Goal: Transaction & Acquisition: Purchase product/service

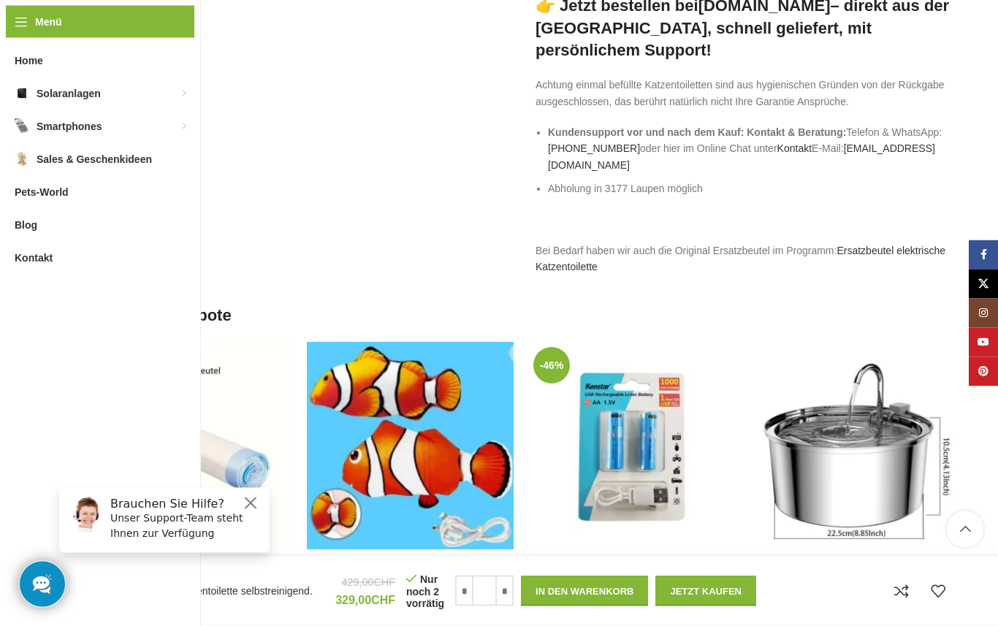
scroll to position [2631, 0]
click at [705, 607] on button "Jetzt kaufen" at bounding box center [706, 591] width 101 height 31
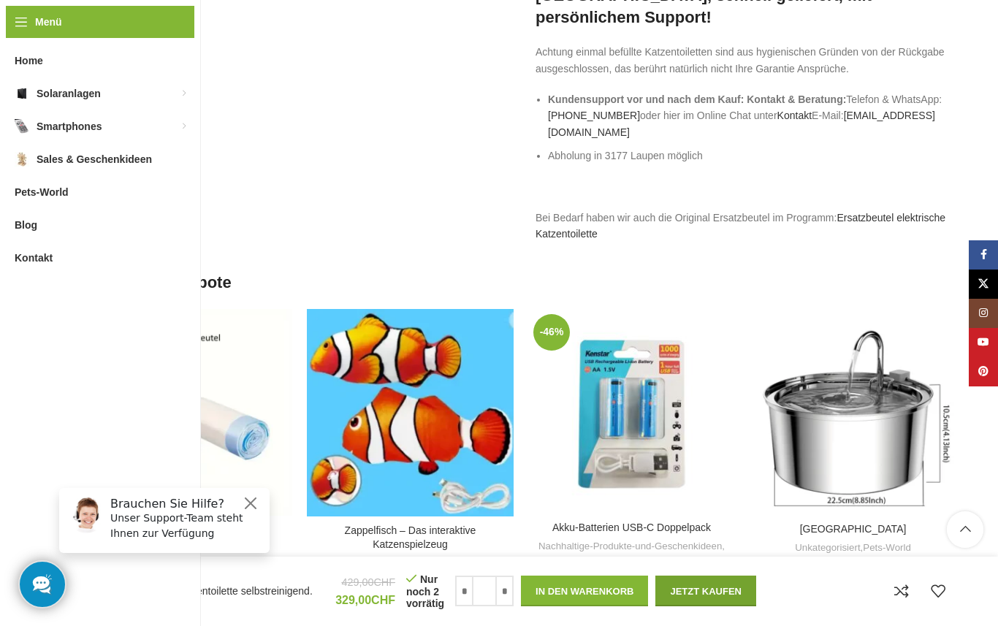
scroll to position [2679, 0]
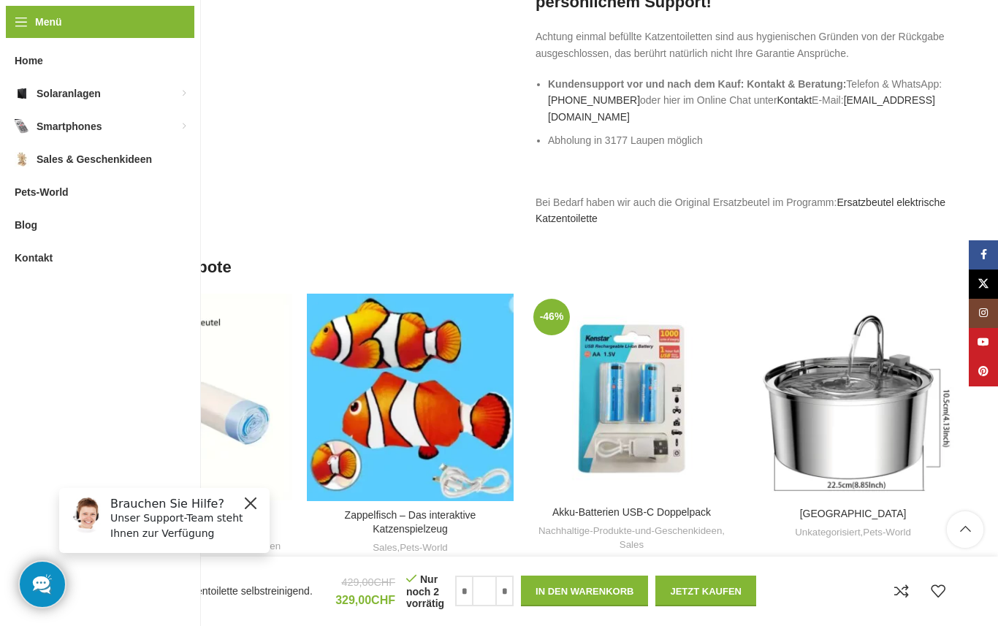
click at [254, 496] on button "Close" at bounding box center [251, 504] width 18 height 18
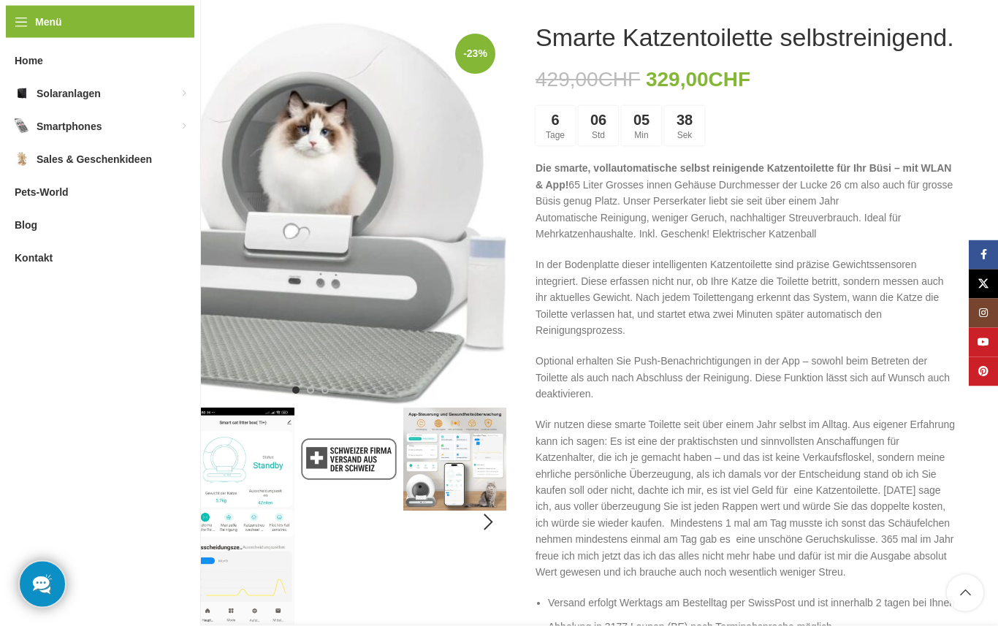
scroll to position [183, 0]
click at [485, 213] on div "Next slide" at bounding box center [488, 214] width 37 height 37
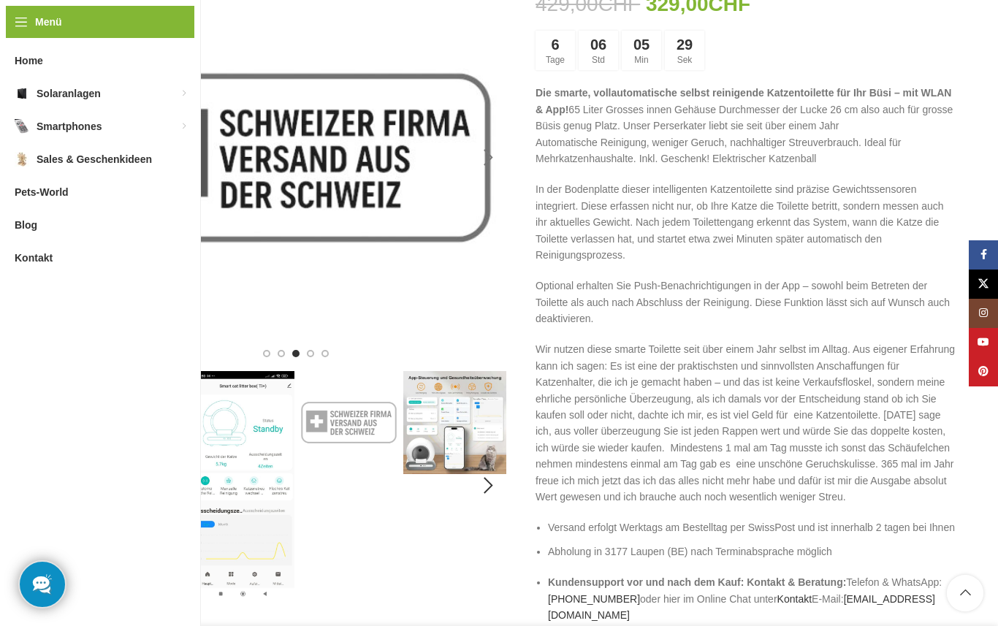
scroll to position [270, 0]
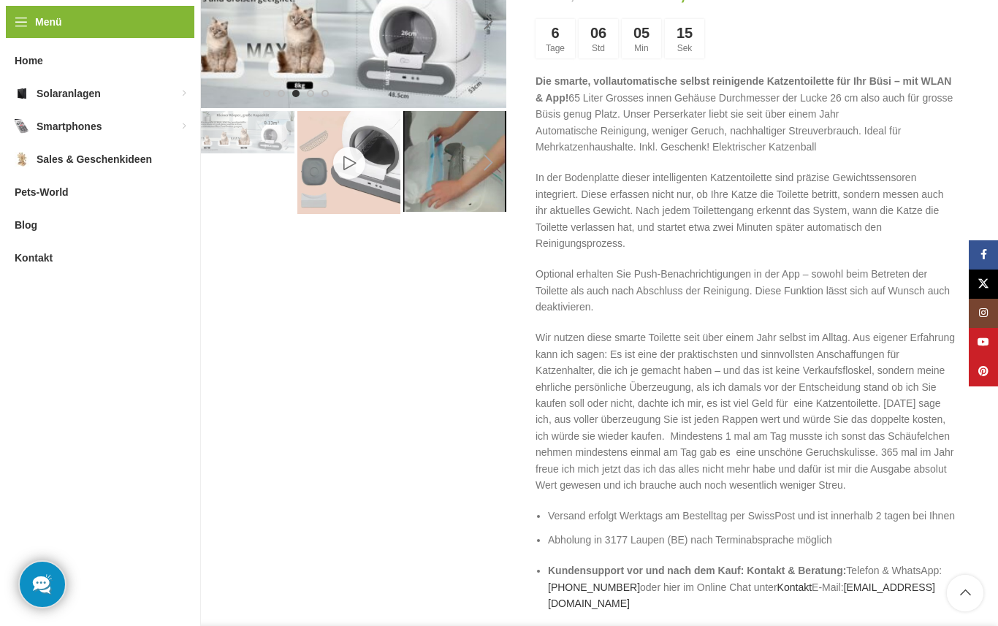
click at [333, 153] on img "10 / 11" at bounding box center [348, 162] width 103 height 103
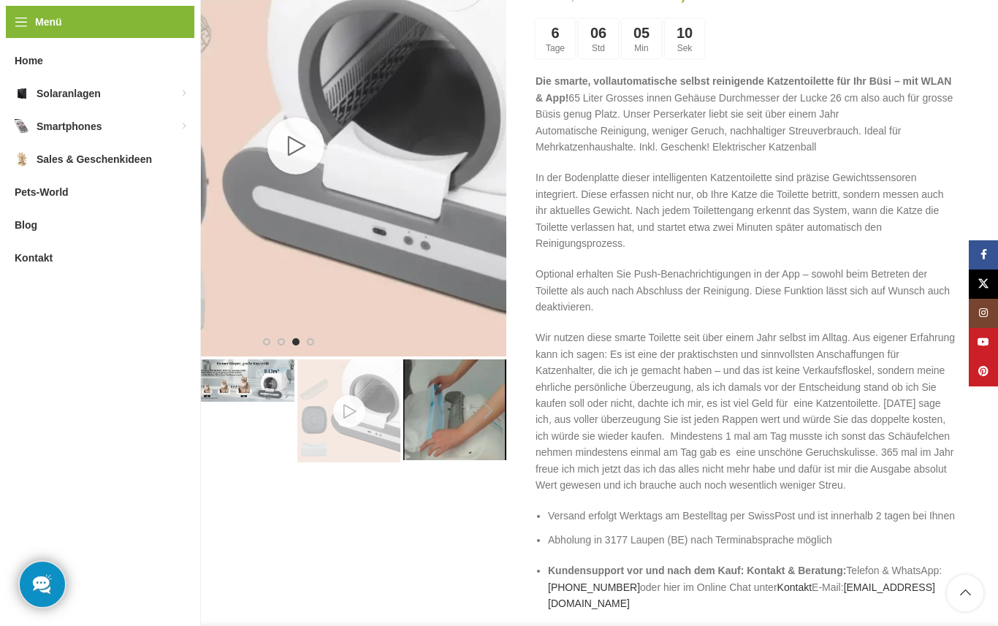
click at [295, 142] on link "10 / 11" at bounding box center [296, 146] width 57 height 57
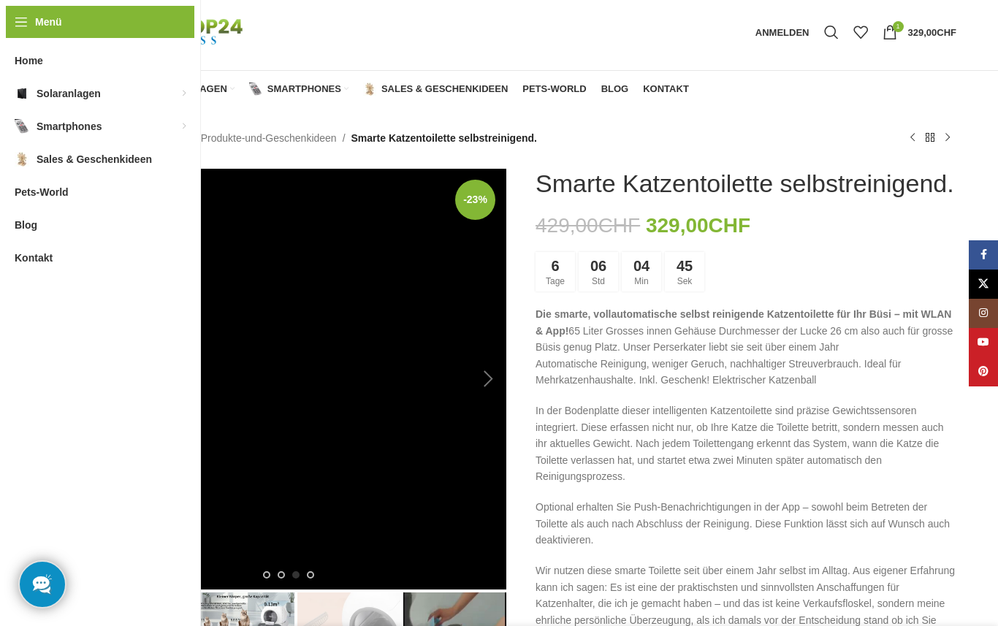
scroll to position [0, 0]
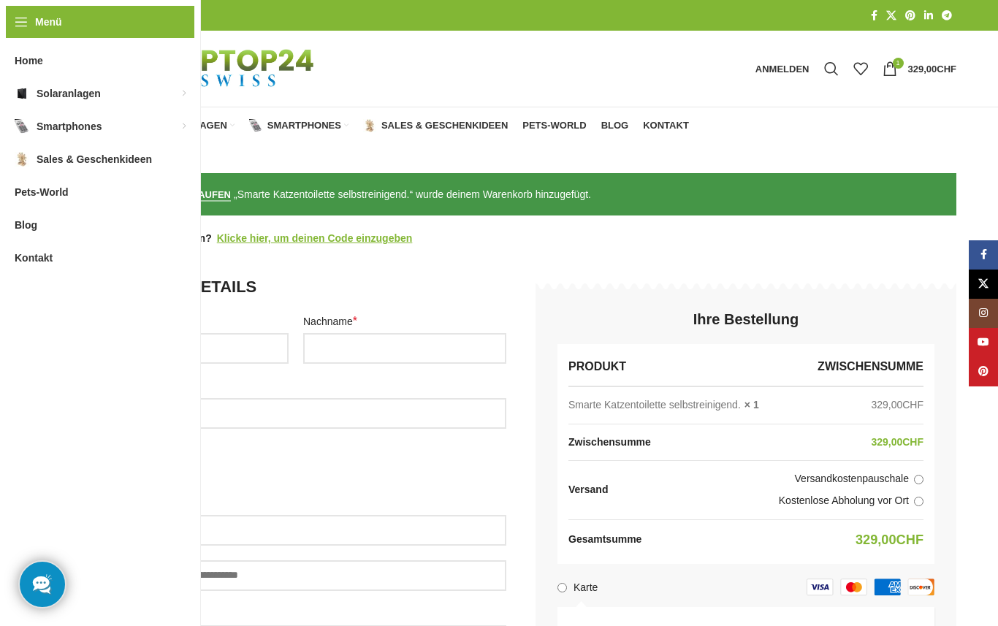
select select "**"
